Goal: Task Accomplishment & Management: Manage account settings

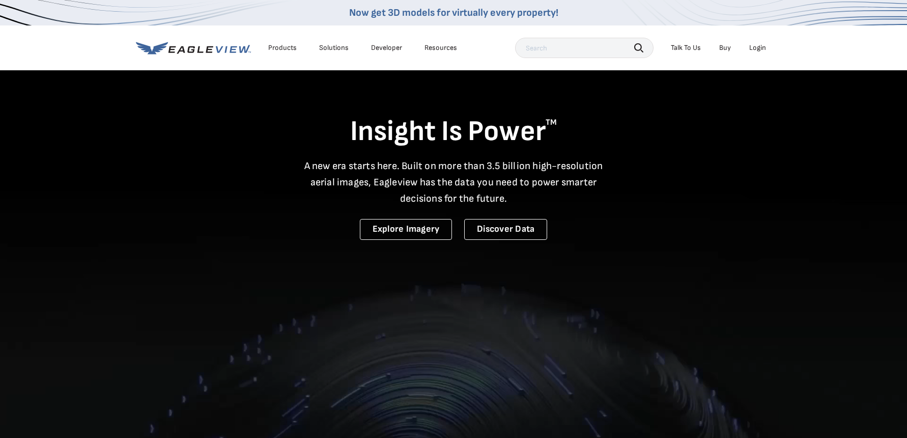
click at [759, 49] on div "Login" at bounding box center [757, 47] width 17 height 9
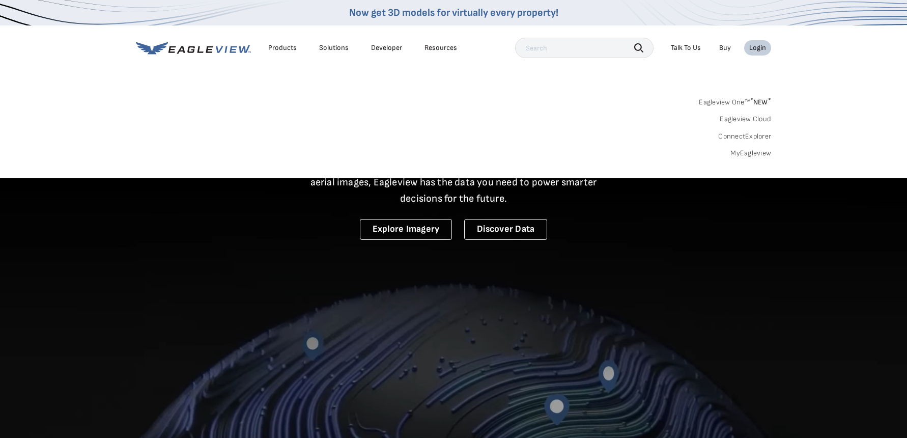
click at [749, 153] on link "MyEagleview" at bounding box center [750, 153] width 41 height 9
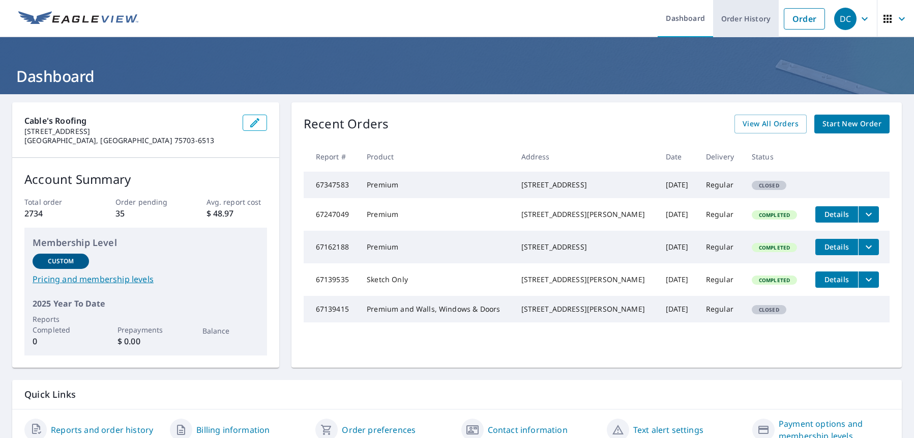
click at [728, 19] on link "Order History" at bounding box center [746, 18] width 66 height 37
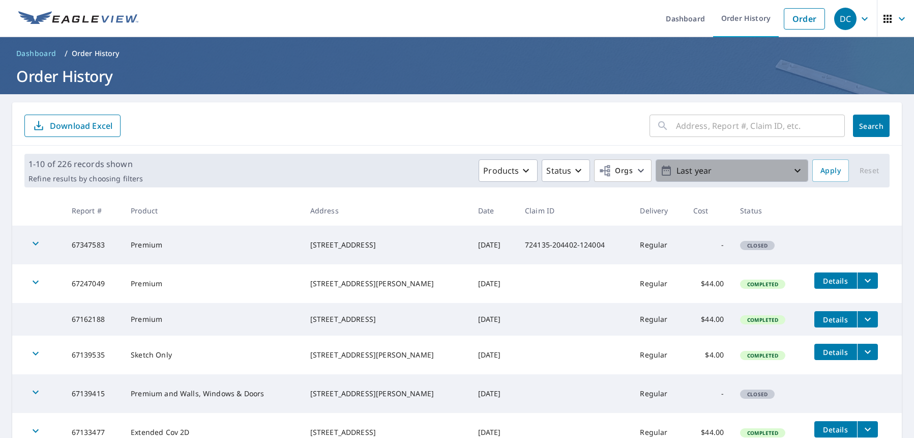
click at [740, 171] on p "Last year" at bounding box center [732, 171] width 119 height 18
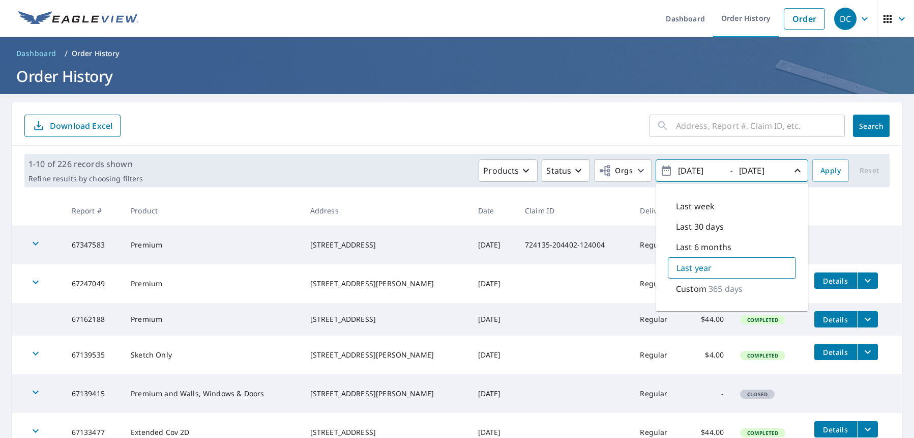
click at [683, 287] on p "Custom" at bounding box center [691, 288] width 31 height 12
click at [662, 171] on icon "button" at bounding box center [666, 170] width 9 height 10
click at [714, 168] on input "2024/09/09" at bounding box center [700, 170] width 50 height 16
type input "2024/09/02"
click at [772, 170] on input "2025/09/09" at bounding box center [761, 170] width 50 height 16
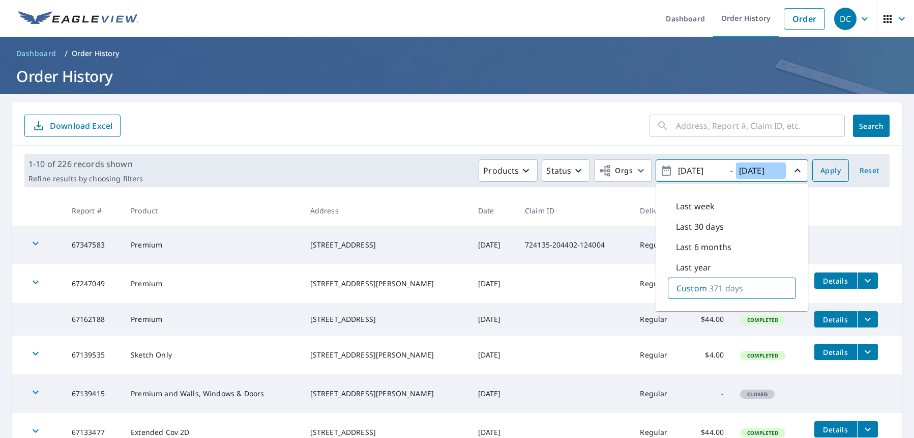
type input "2025/09/08"
click at [821, 167] on span "Apply" at bounding box center [831, 170] width 20 height 13
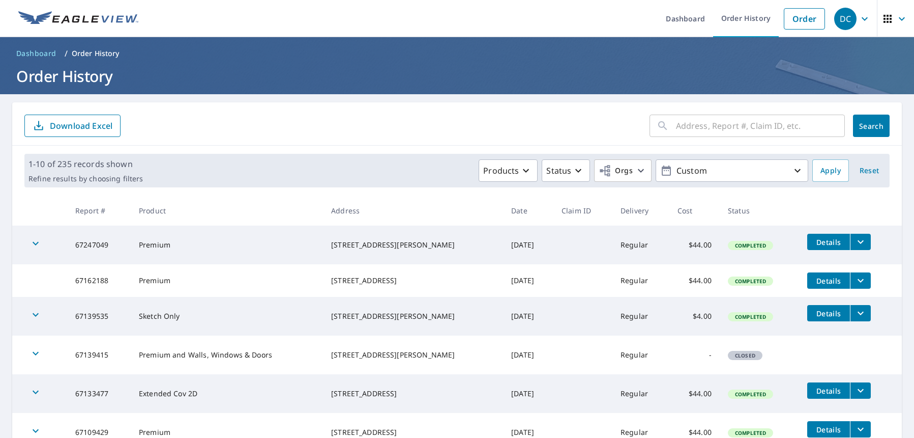
click at [86, 129] on p "Download Excel" at bounding box center [81, 125] width 63 height 11
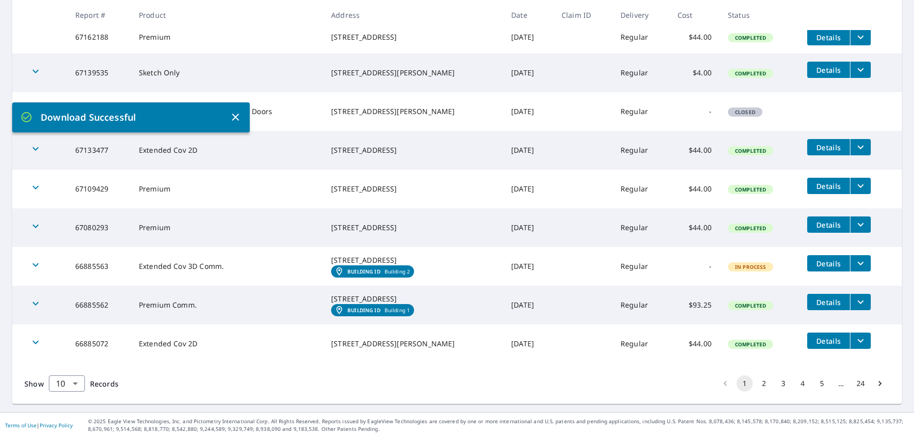
scroll to position [64, 0]
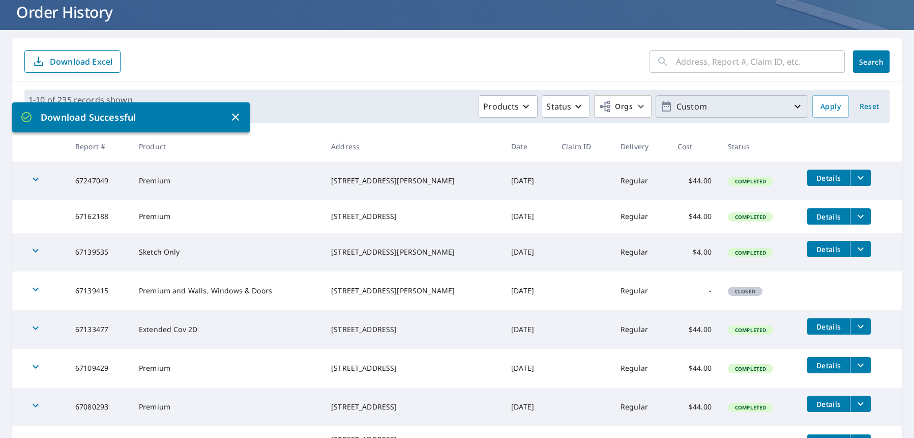
click at [693, 105] on p "Custom" at bounding box center [732, 107] width 119 height 18
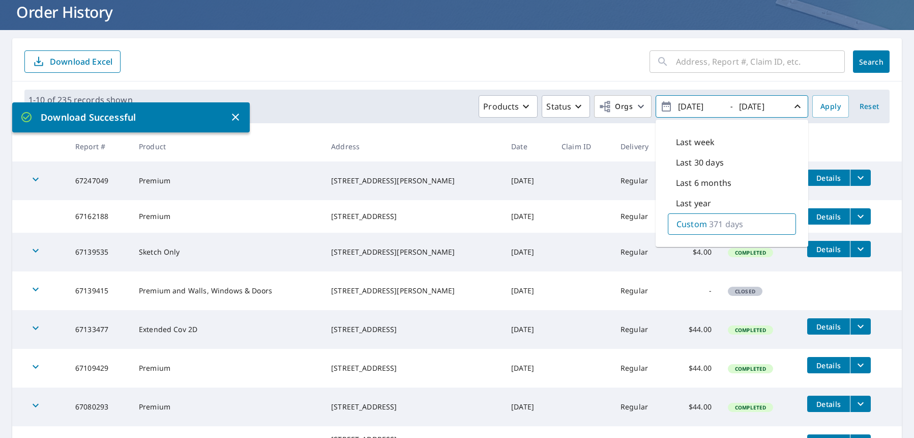
click at [719, 223] on p "371 days" at bounding box center [726, 224] width 34 height 12
click at [688, 105] on input "2024/09/02" at bounding box center [700, 106] width 50 height 16
type input "2025/09/02"
click at [825, 108] on span "Apply" at bounding box center [831, 106] width 20 height 13
